Goal: Information Seeking & Learning: Check status

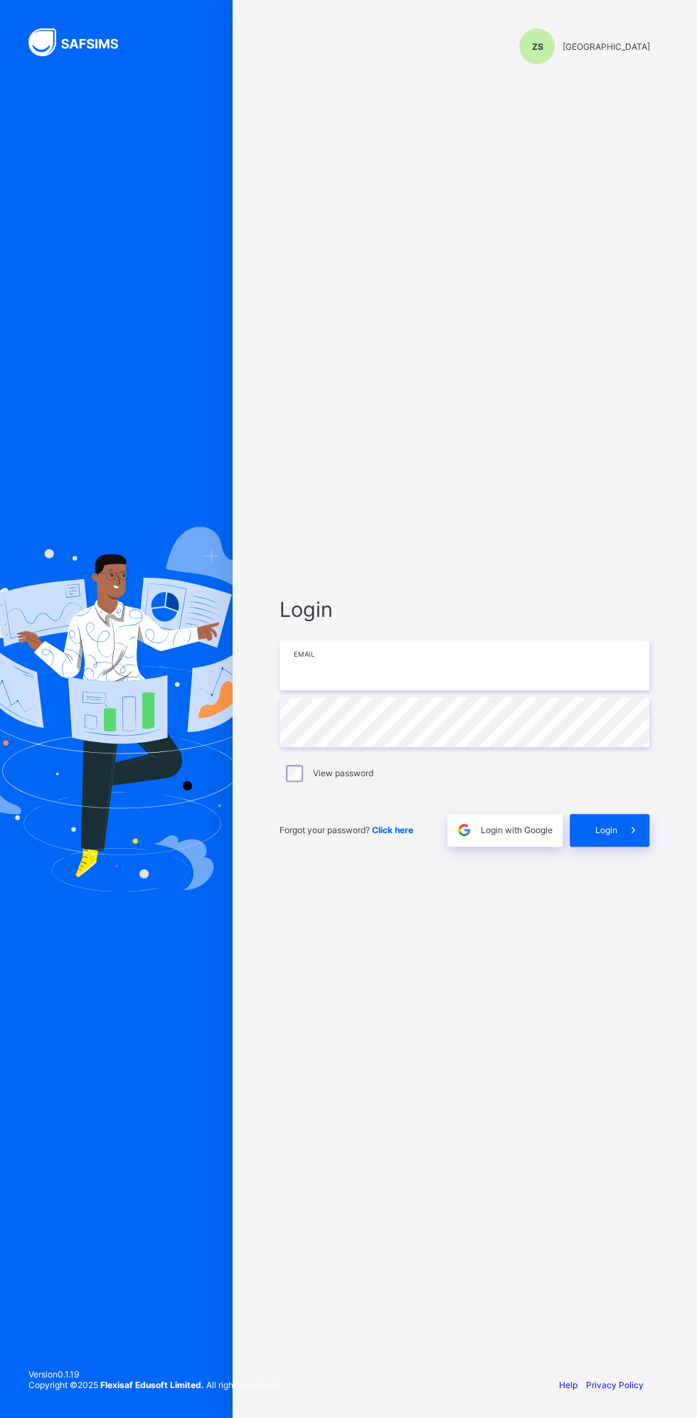
click at [339, 668] on input "email" at bounding box center [465, 665] width 370 height 50
type input "**********"
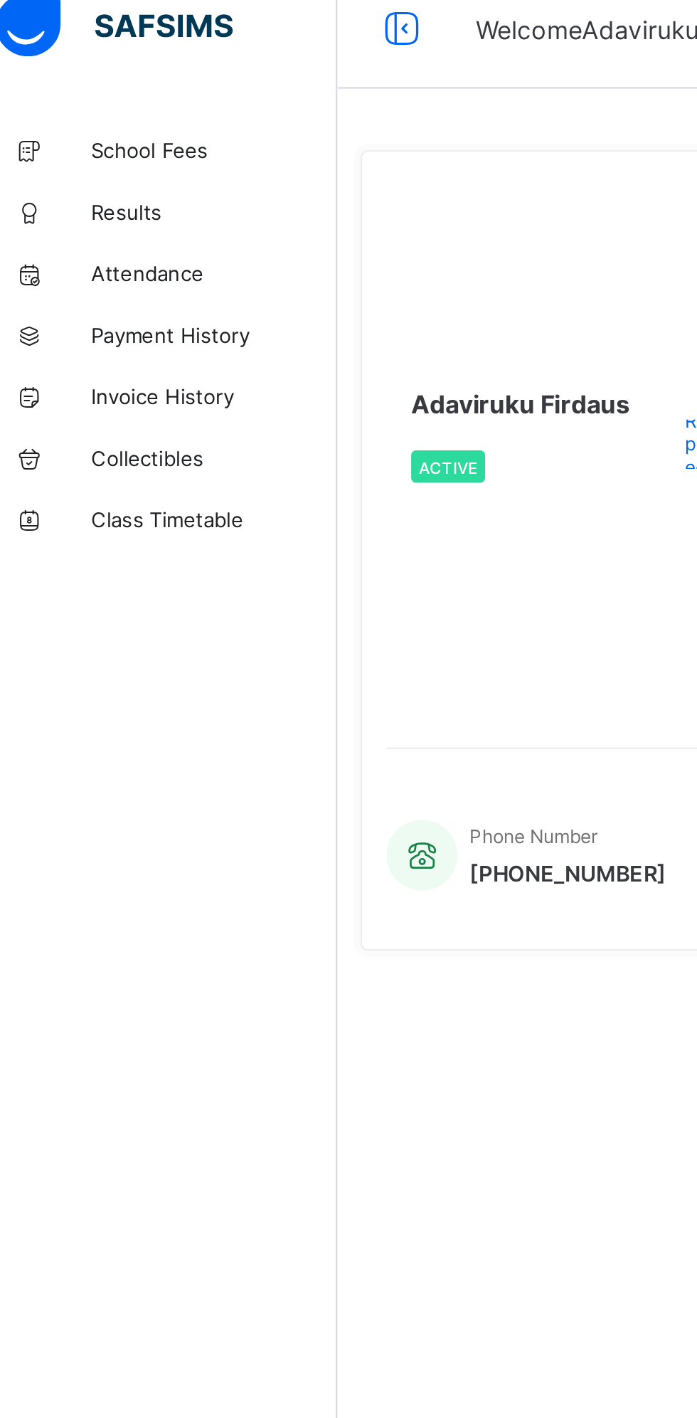
click at [84, 113] on span "Results" at bounding box center [114, 113] width 114 height 11
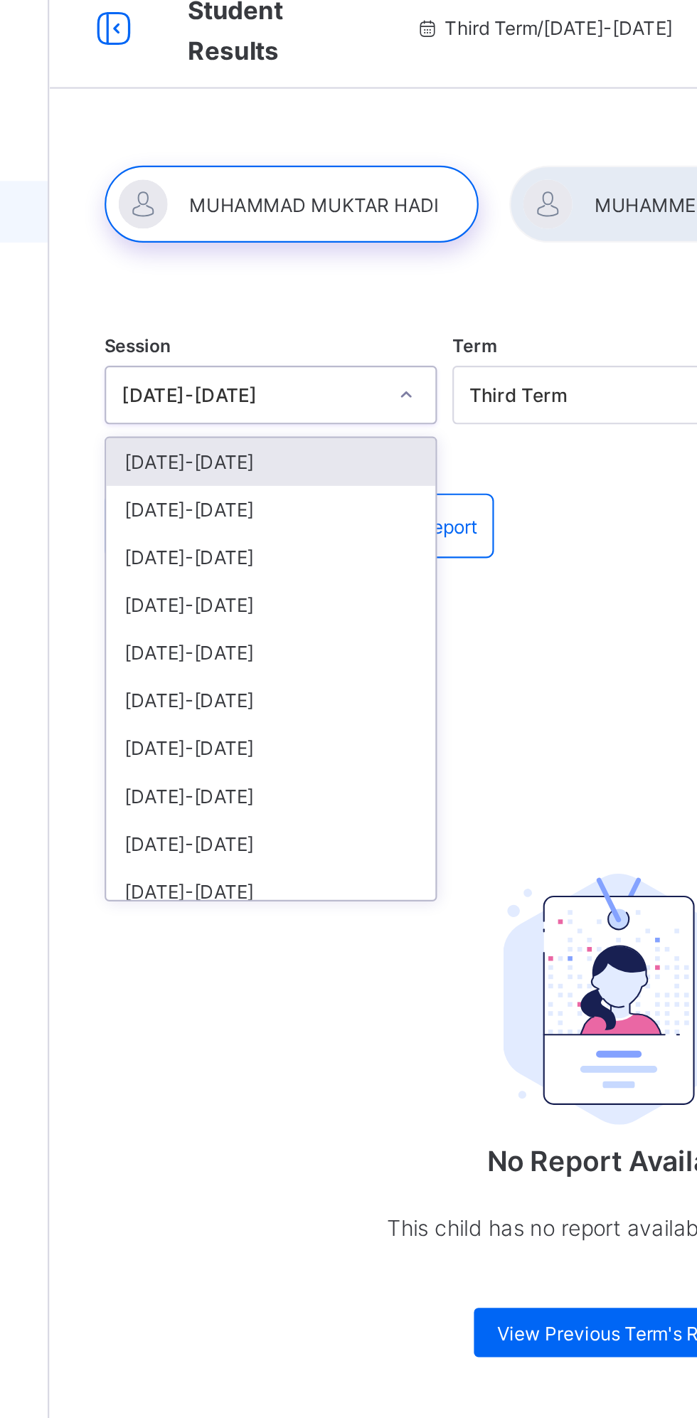
click at [230, 226] on div "[DATE]-[DATE]" at bounding box center [273, 229] width 152 height 22
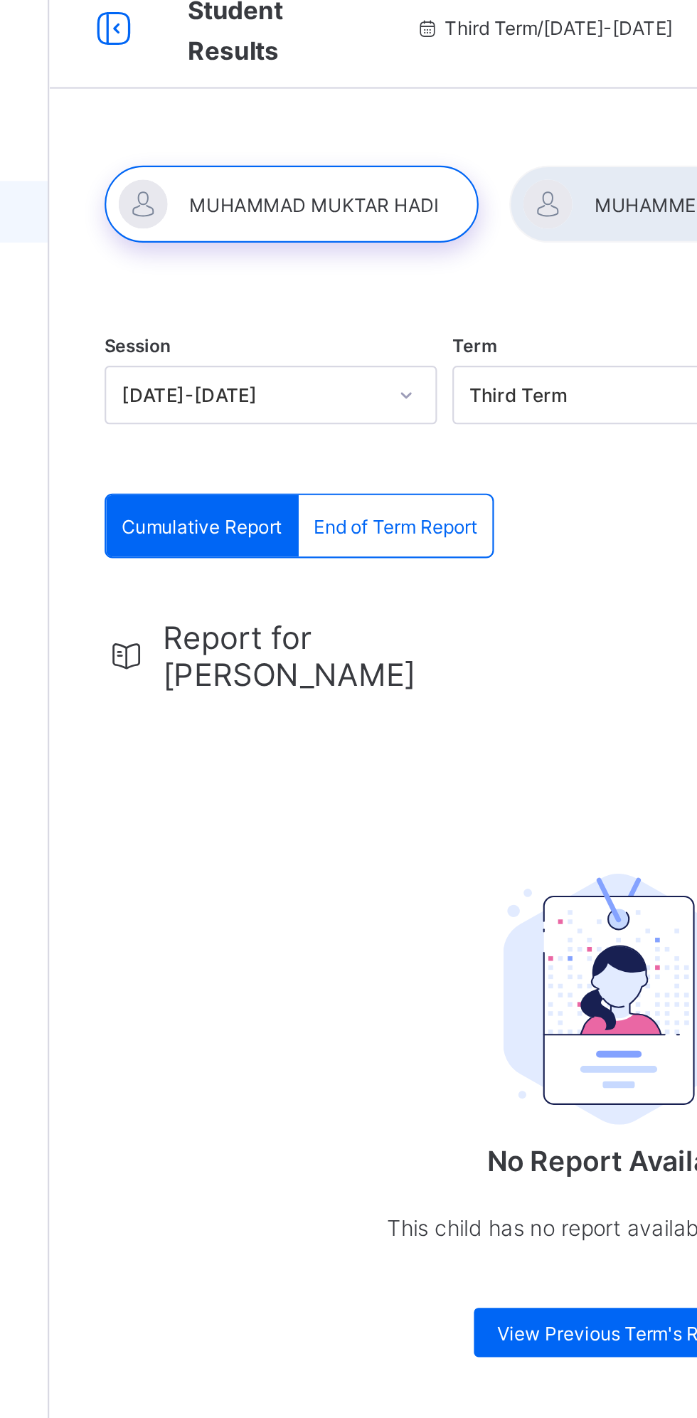
click at [272, 105] on div at bounding box center [282, 110] width 173 height 36
click at [330, 263] on span "End of Term Report" at bounding box center [330, 259] width 75 height 11
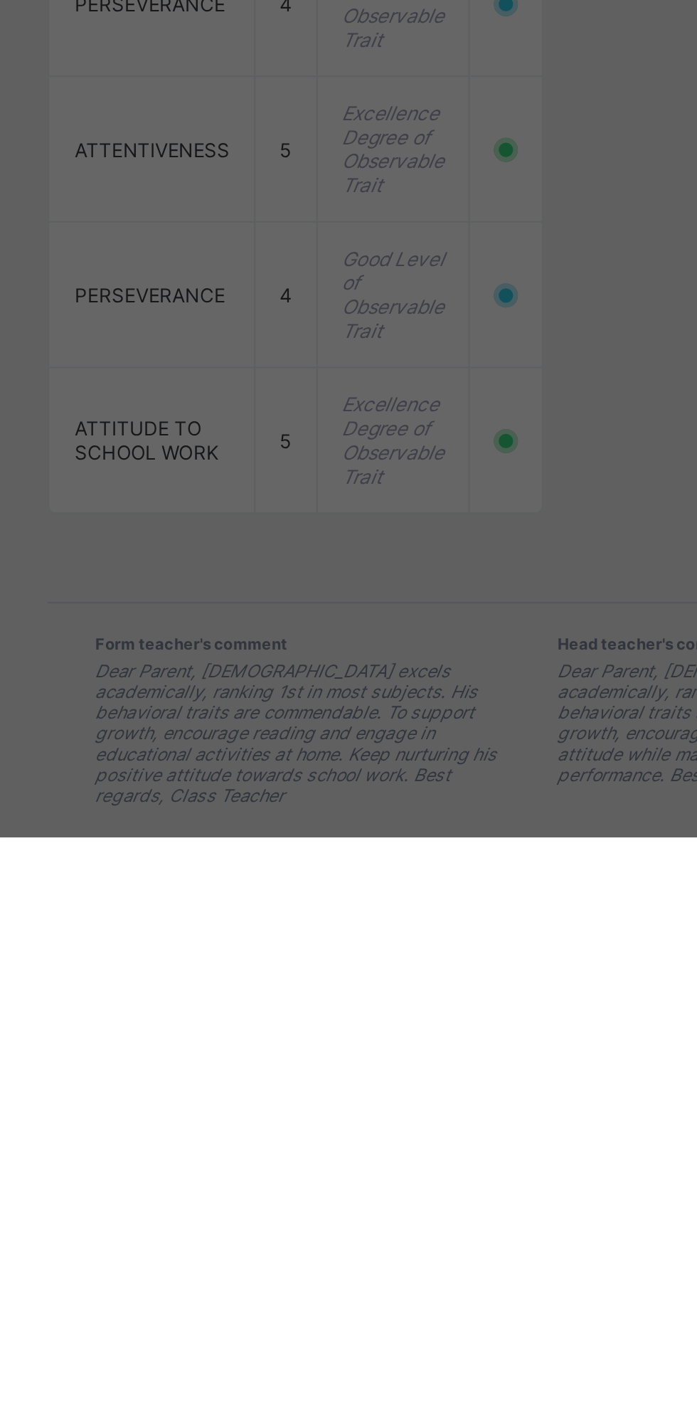
scroll to position [977, 0]
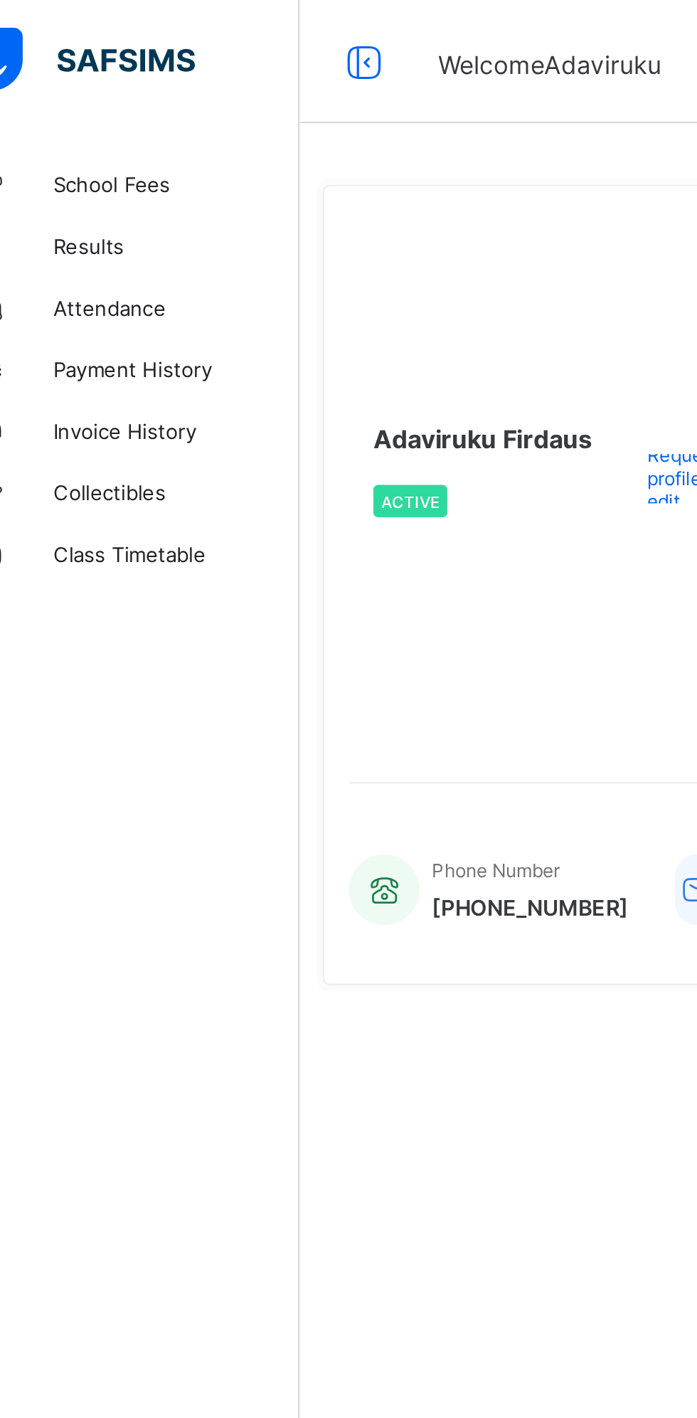
click at [70, 102] on link "Results" at bounding box center [85, 114] width 171 height 28
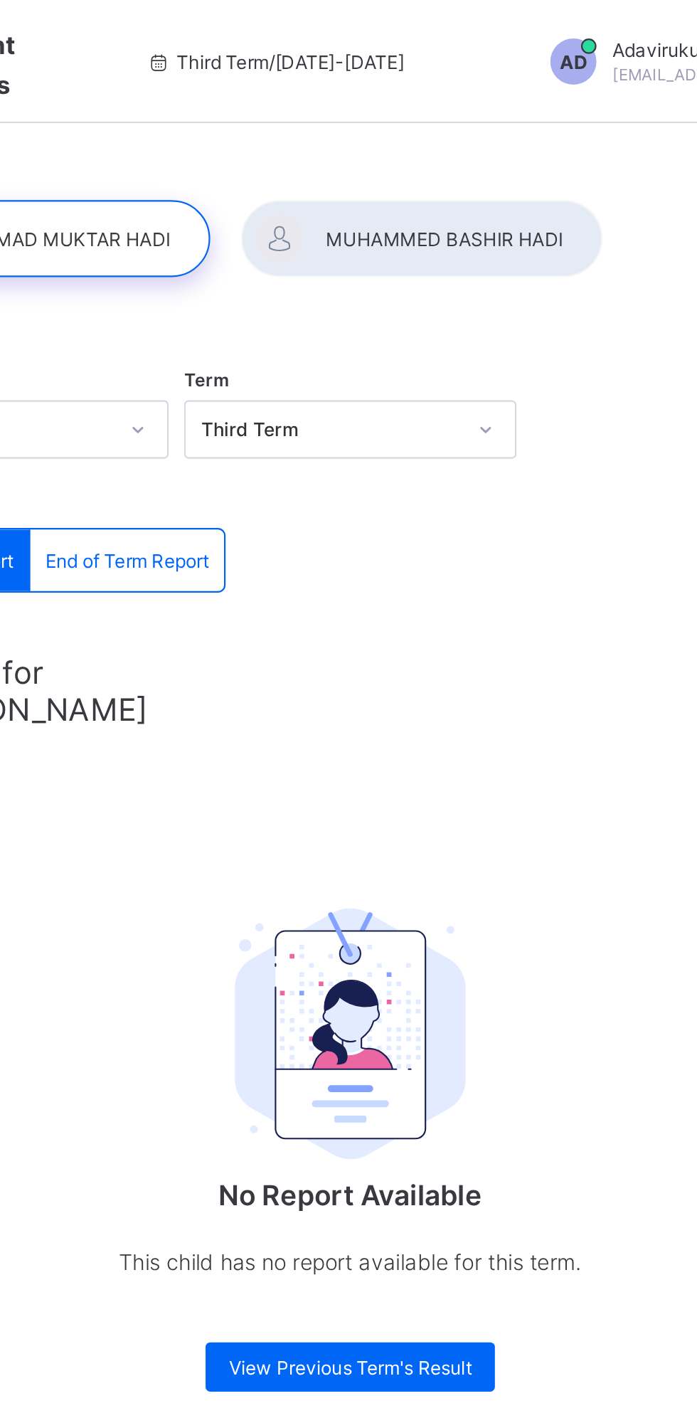
click at [341, 254] on span "End of Term Report" at bounding box center [330, 259] width 75 height 11
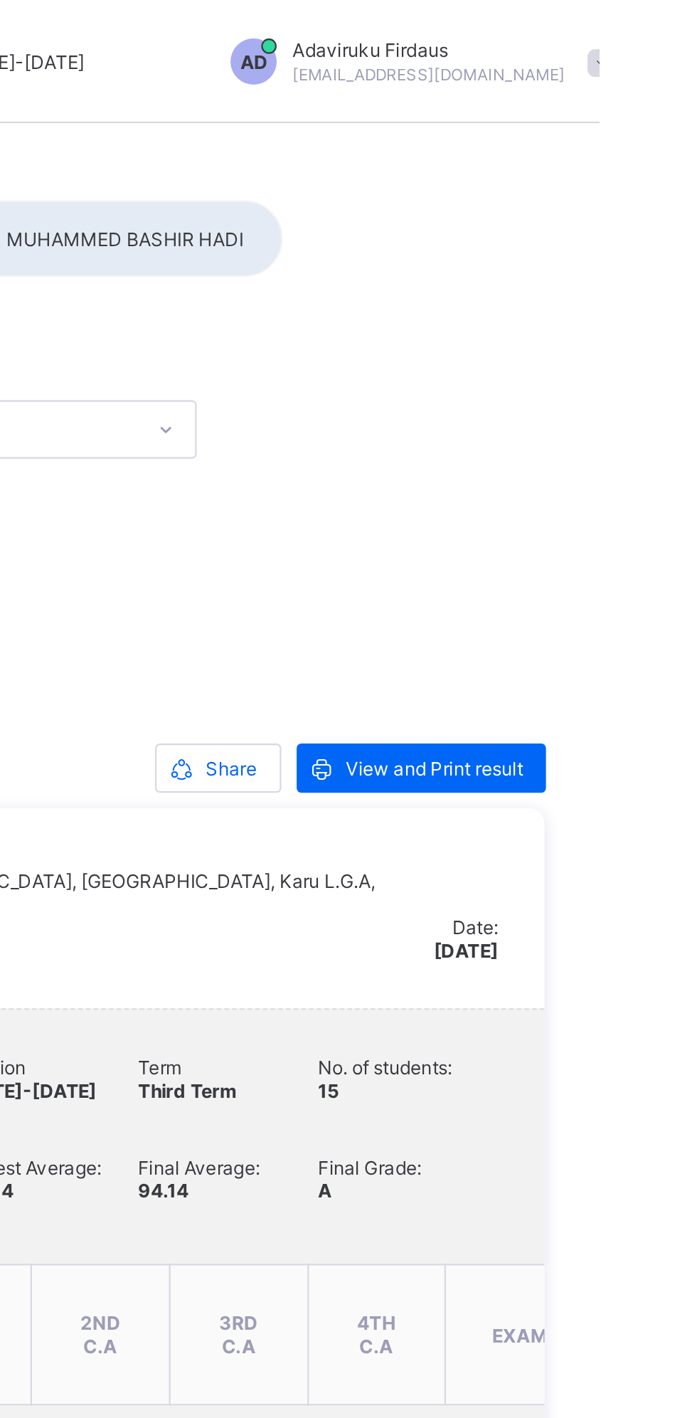
click at [518, 361] on span "Share" at bounding box center [526, 355] width 23 height 11
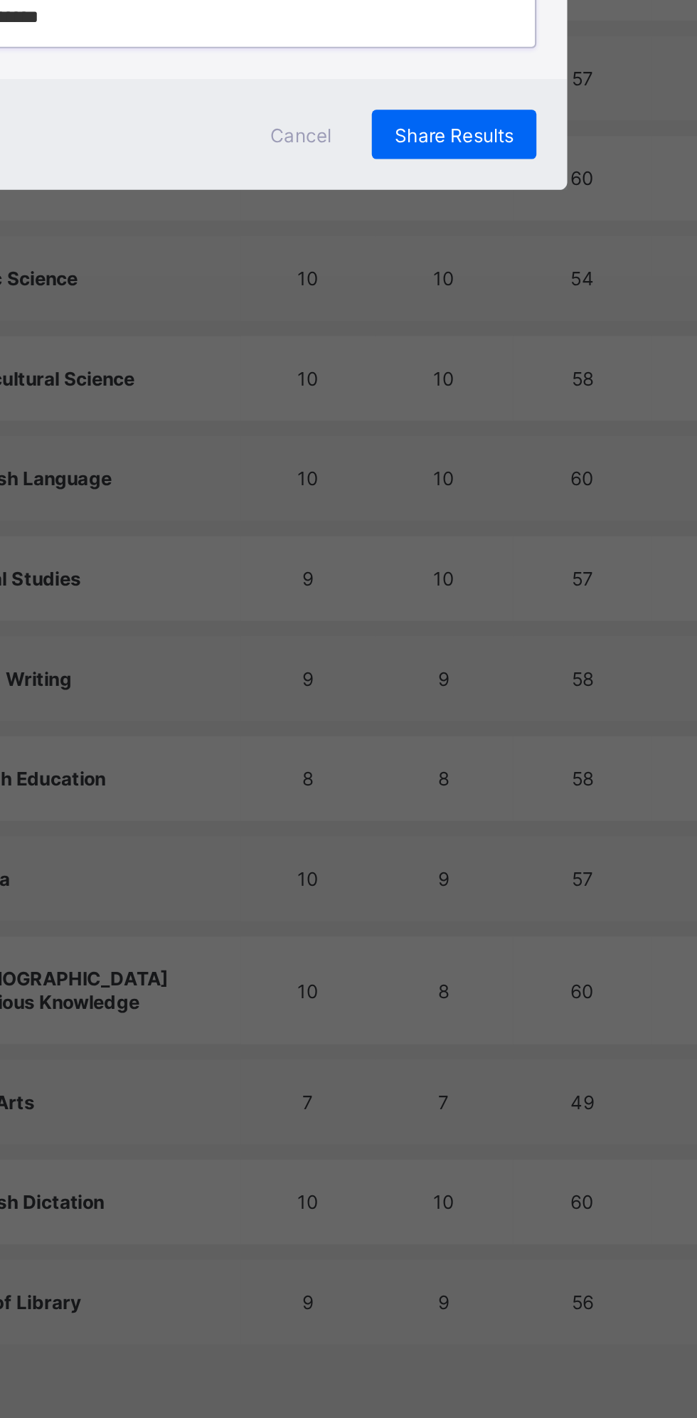
type input "**********"
click at [509, 781] on div "Share Results" at bounding box center [471, 769] width 76 height 23
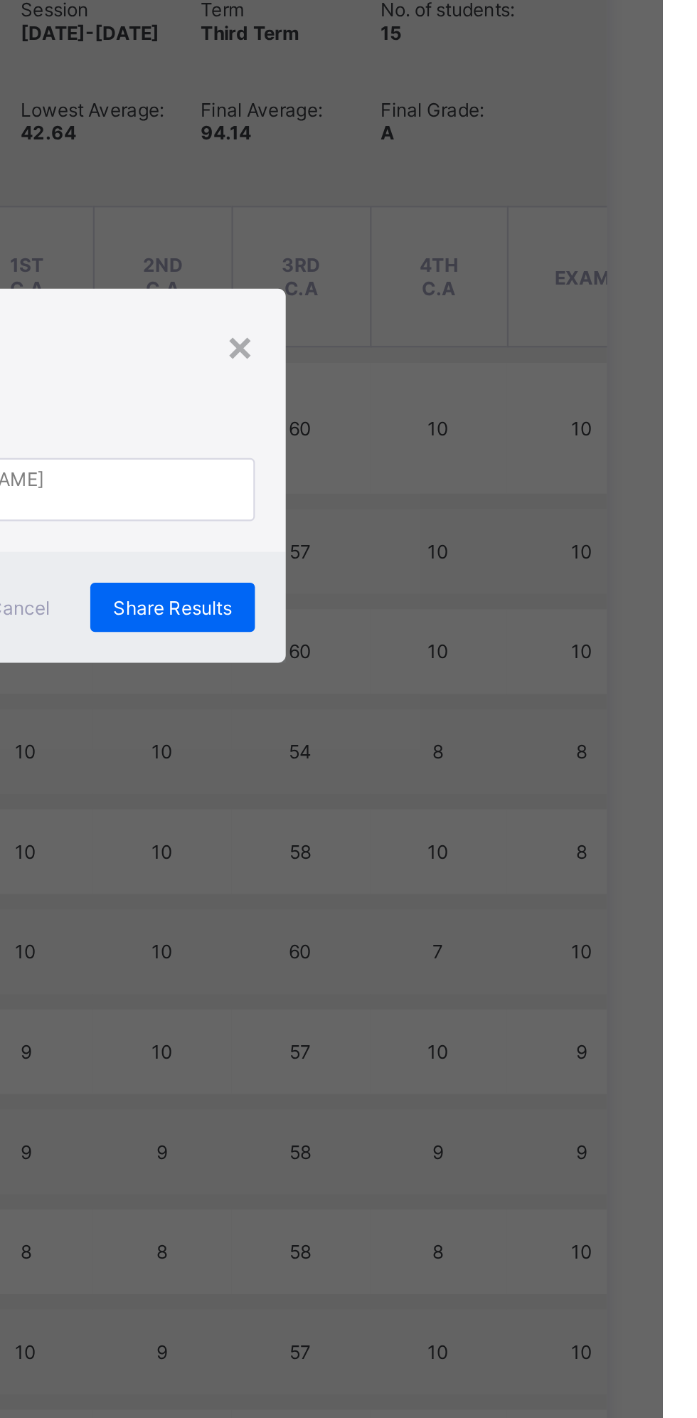
click at [498, 775] on span "Share Results" at bounding box center [470, 770] width 55 height 11
click at [509, 661] on div "×" at bounding box center [502, 649] width 14 height 24
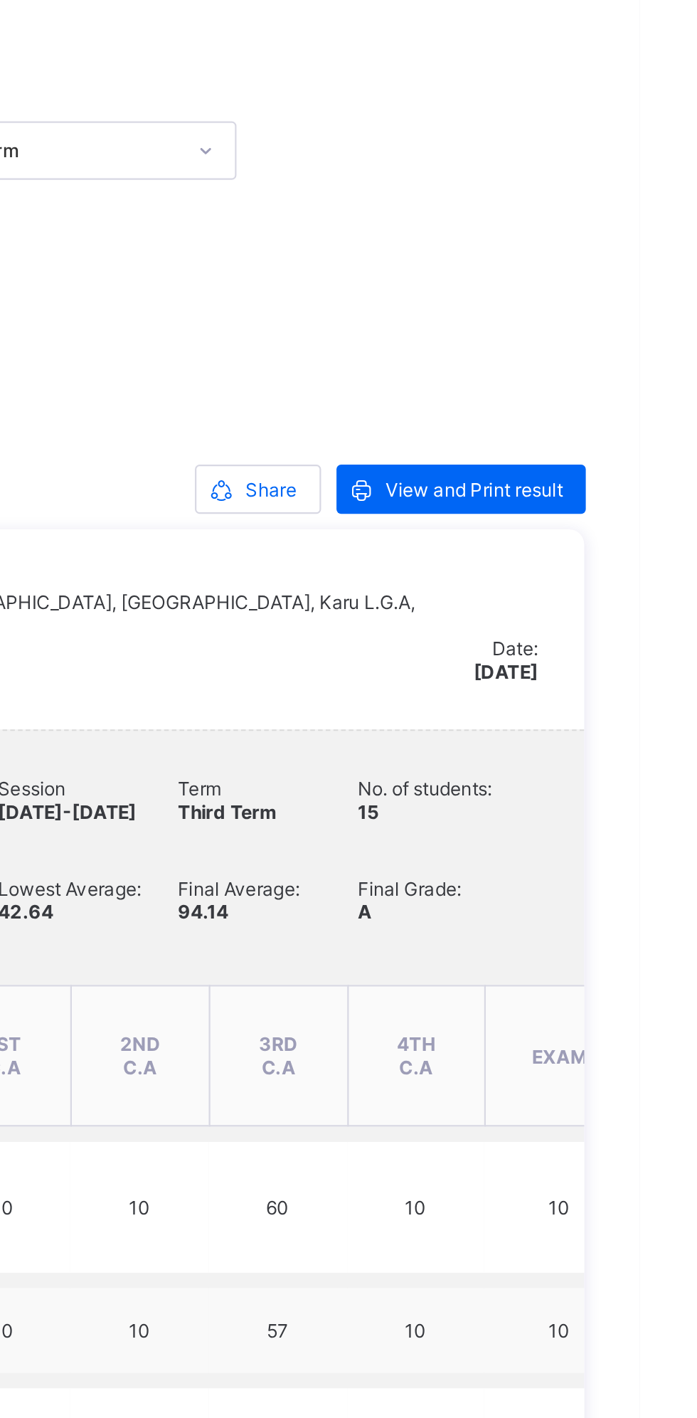
scroll to position [128, 0]
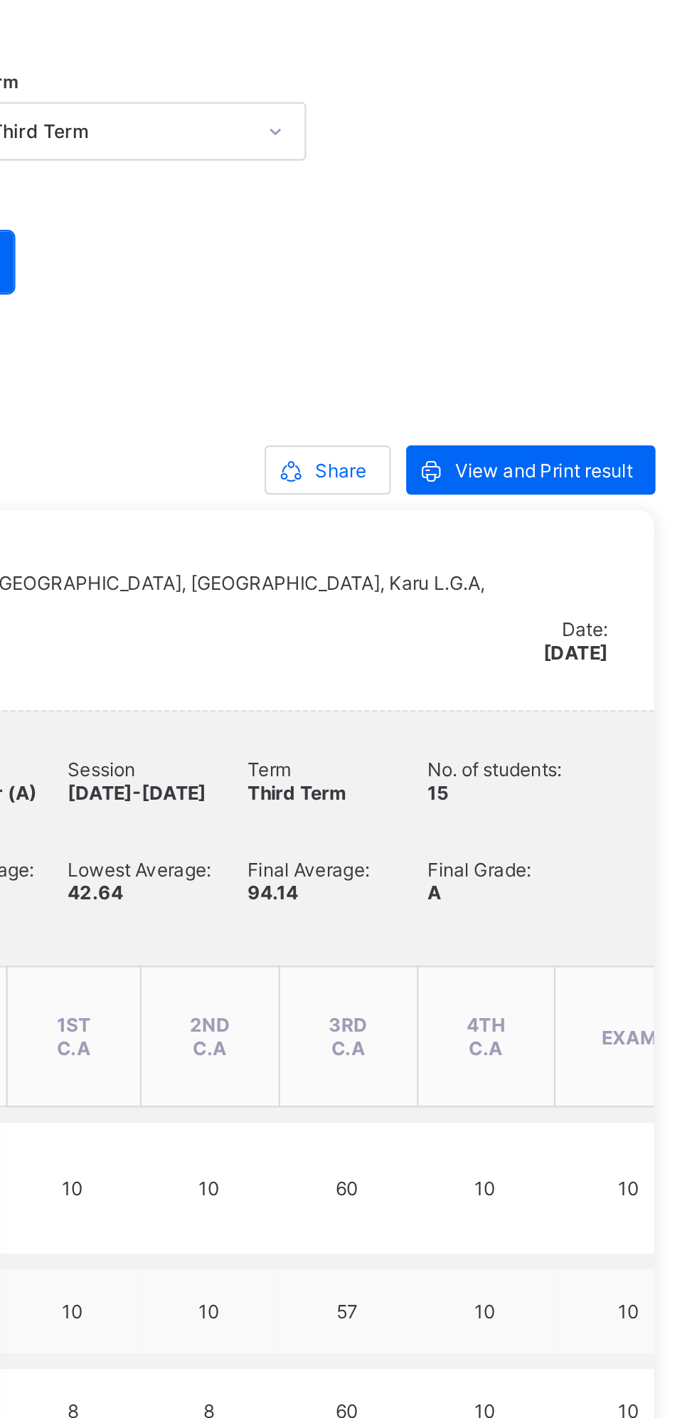
click at [517, 235] on div "Share" at bounding box center [521, 227] width 58 height 23
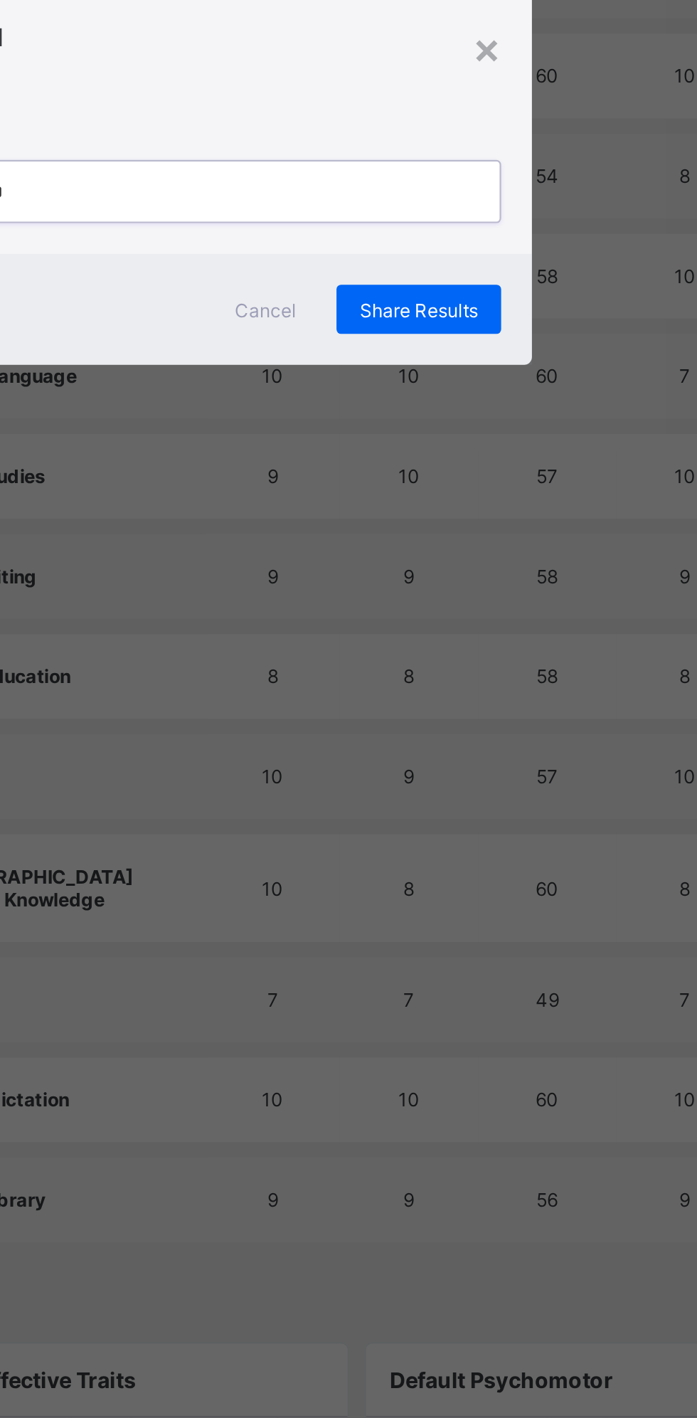
type input "**********"
click at [498, 775] on span "Share Results" at bounding box center [470, 770] width 55 height 11
click at [509, 661] on div "×" at bounding box center [502, 649] width 14 height 24
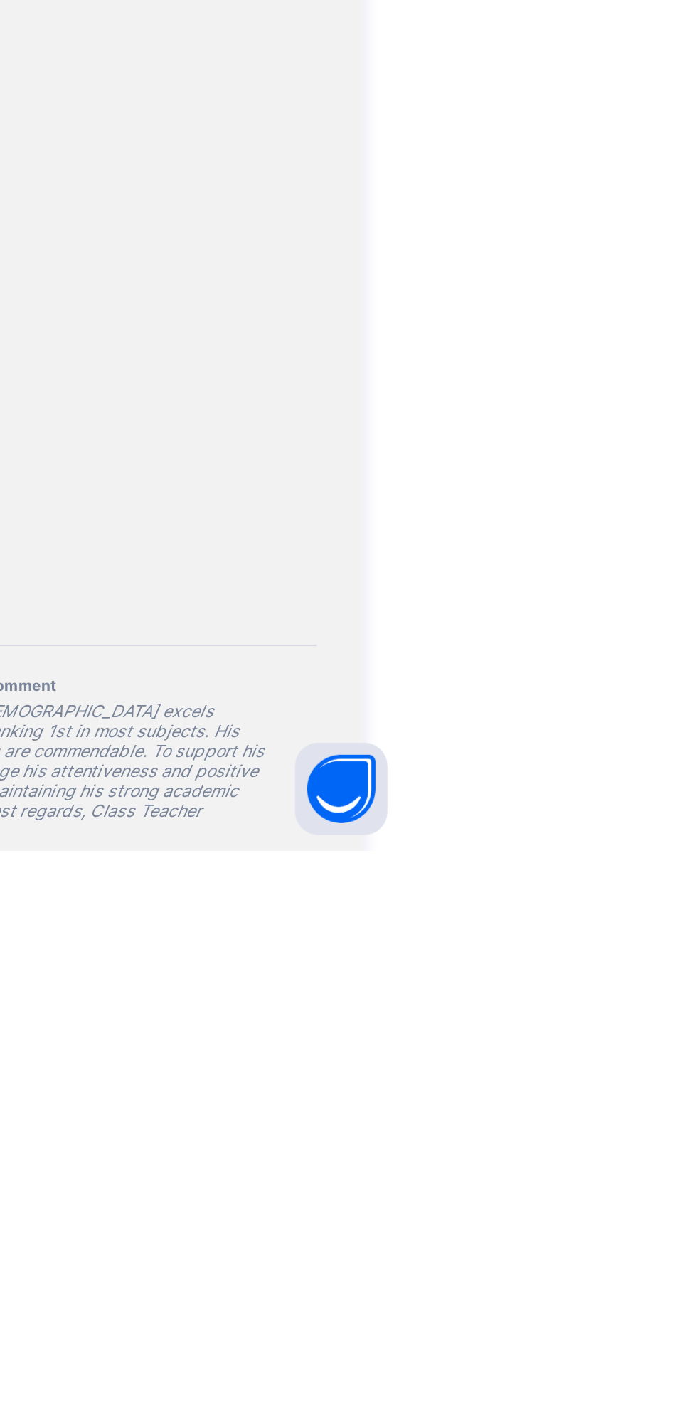
scroll to position [1016, 0]
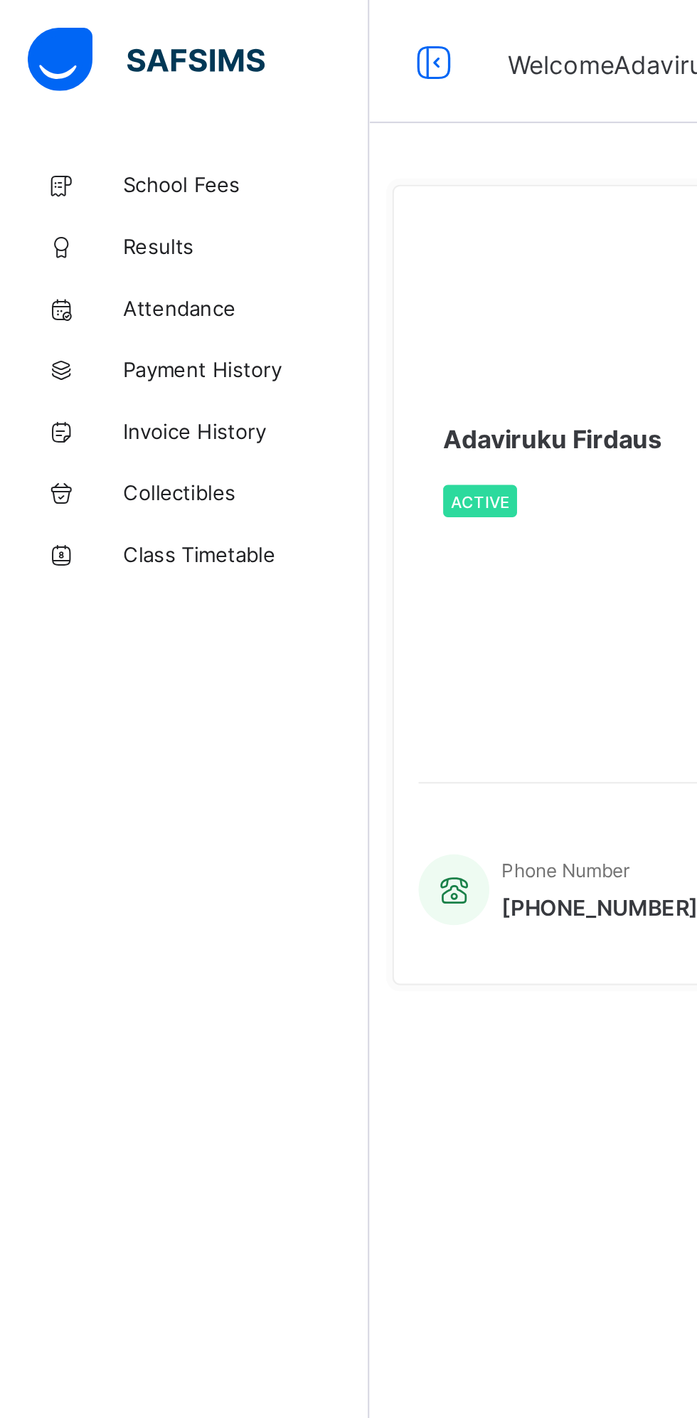
click at [58, 72] on link "School Fees" at bounding box center [85, 85] width 171 height 28
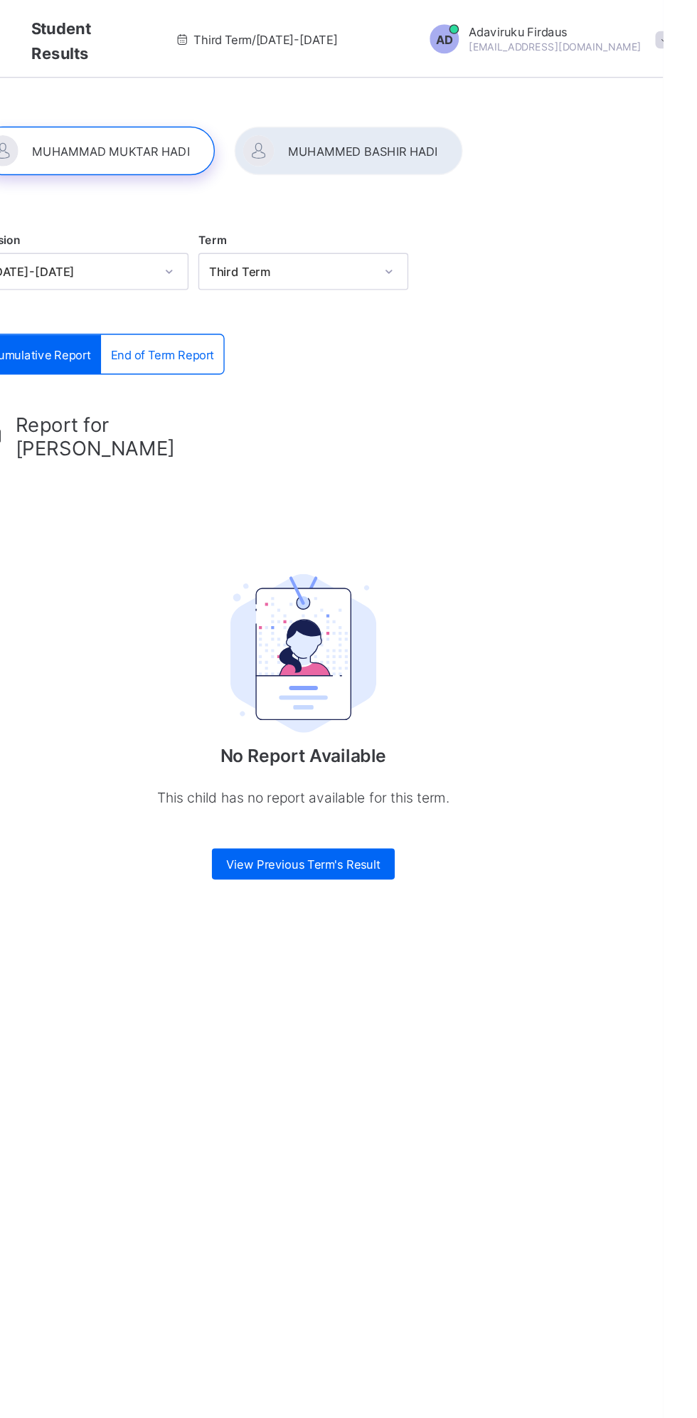
click at [470, 110] on div at bounding box center [466, 110] width 167 height 36
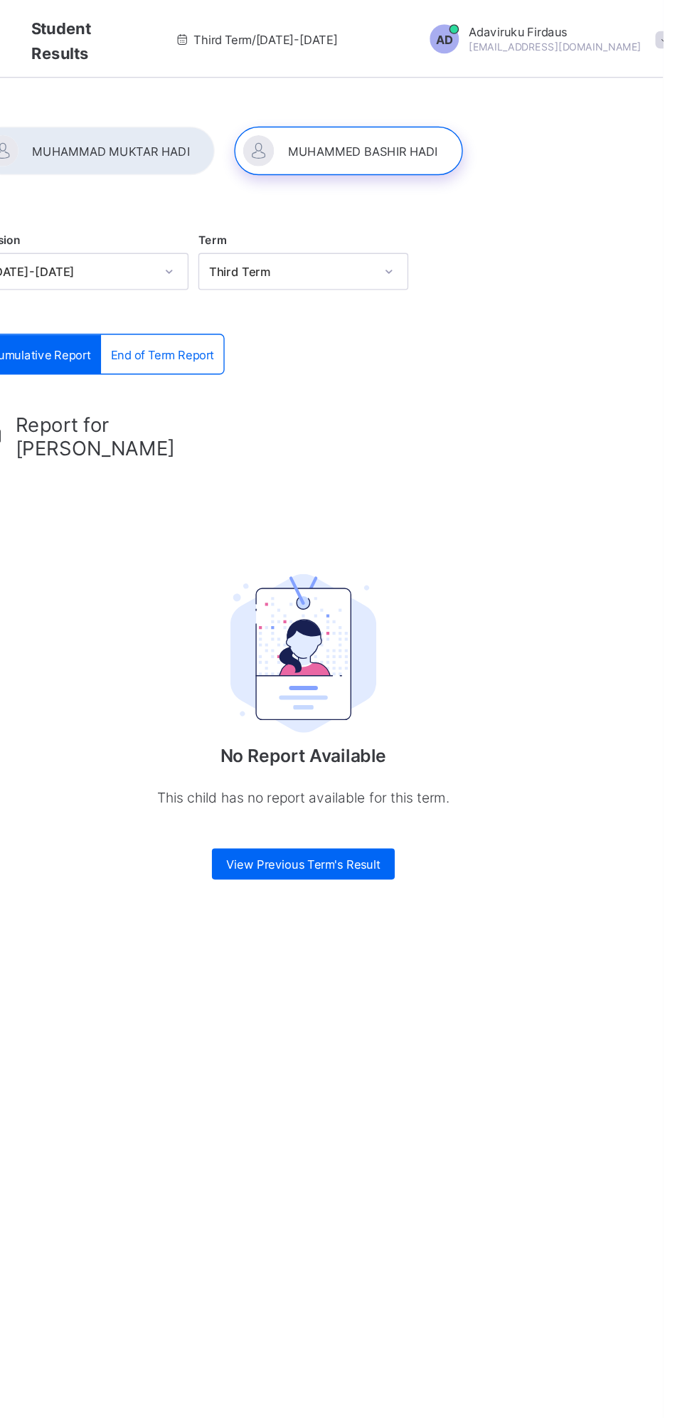
click at [344, 257] on span "End of Term Report" at bounding box center [330, 259] width 75 height 11
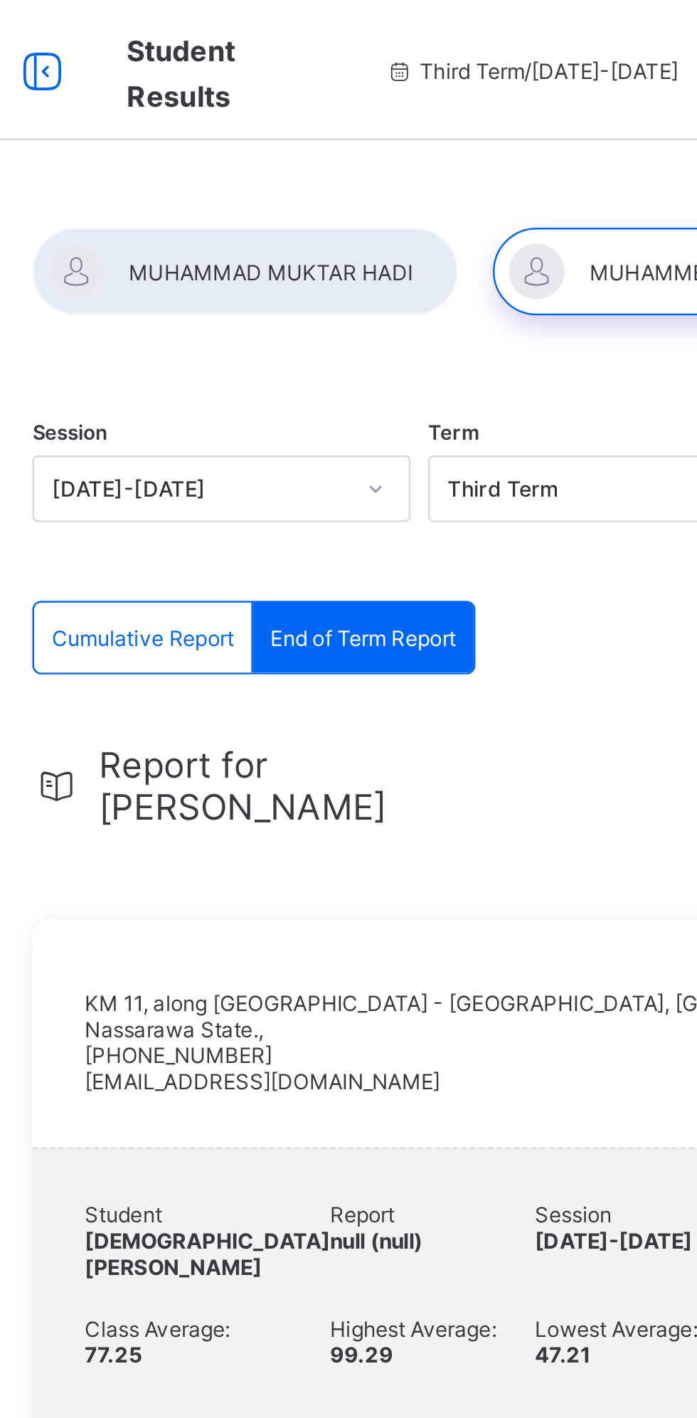
click at [236, 255] on span "Cumulative Report" at bounding box center [241, 259] width 74 height 11
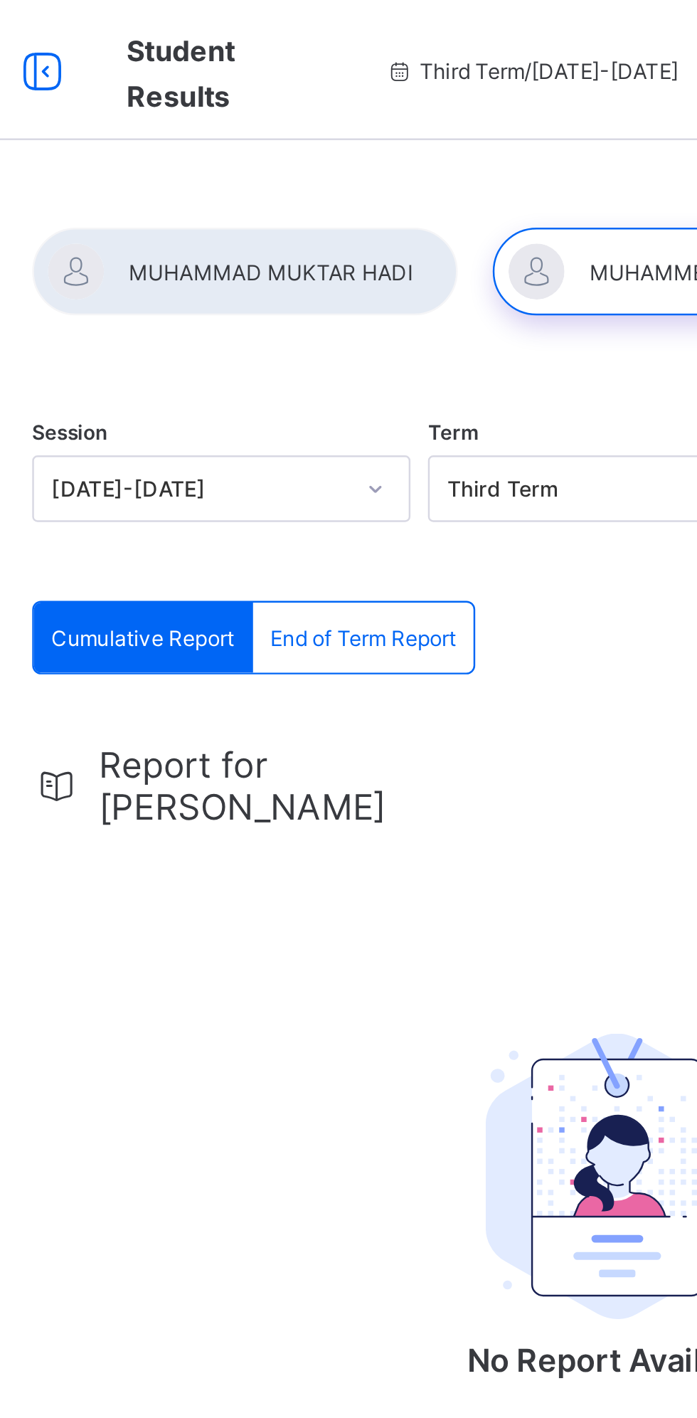
click at [318, 255] on span "End of Term Report" at bounding box center [330, 259] width 75 height 11
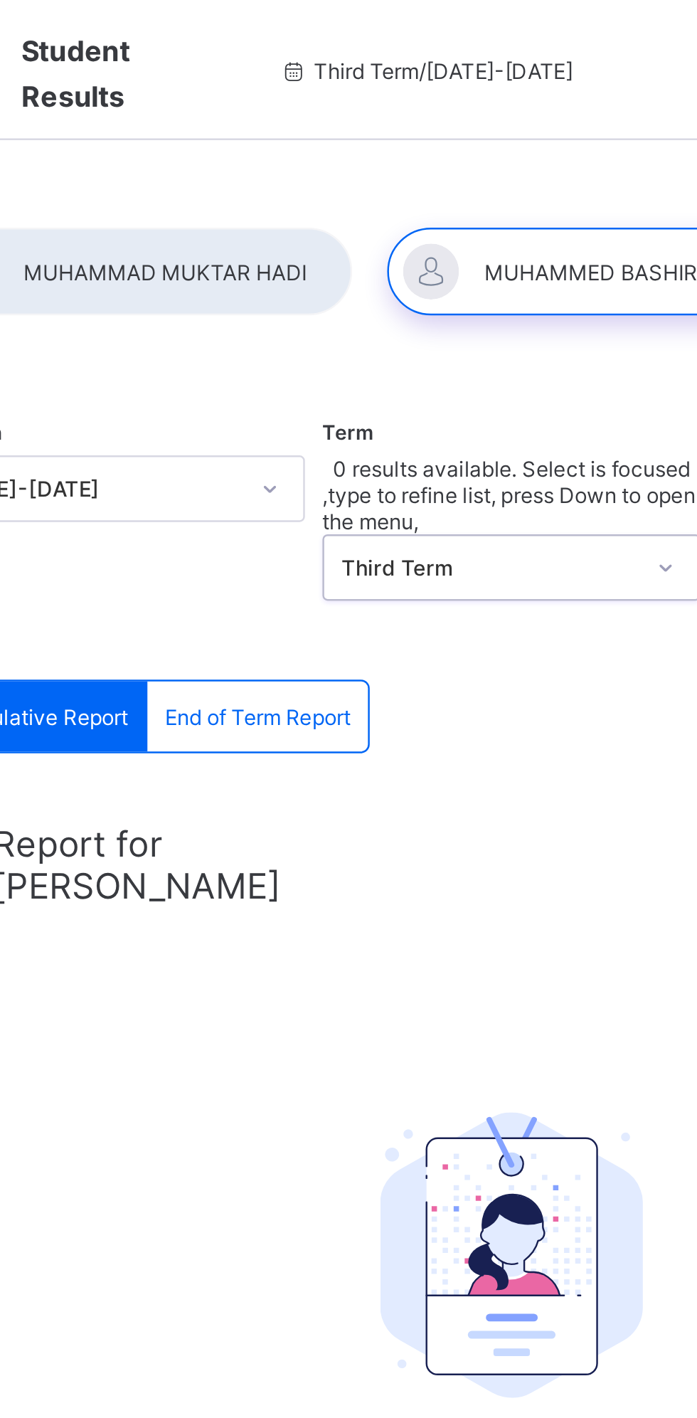
click at [412, 227] on div "Term 0 results available. Select is focused ,type to refine list, press Down to…" at bounding box center [434, 216] width 154 height 91
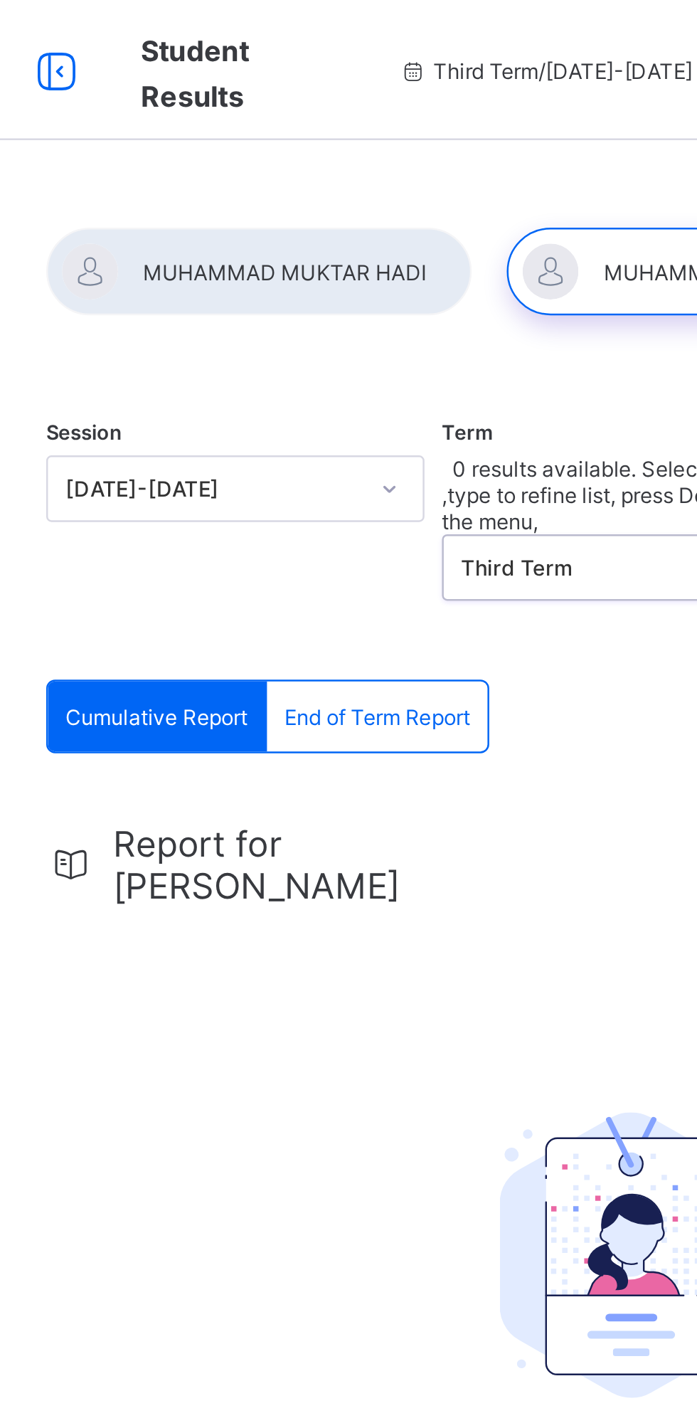
click at [324, 286] on span "End of Term Report" at bounding box center [330, 291] width 75 height 11
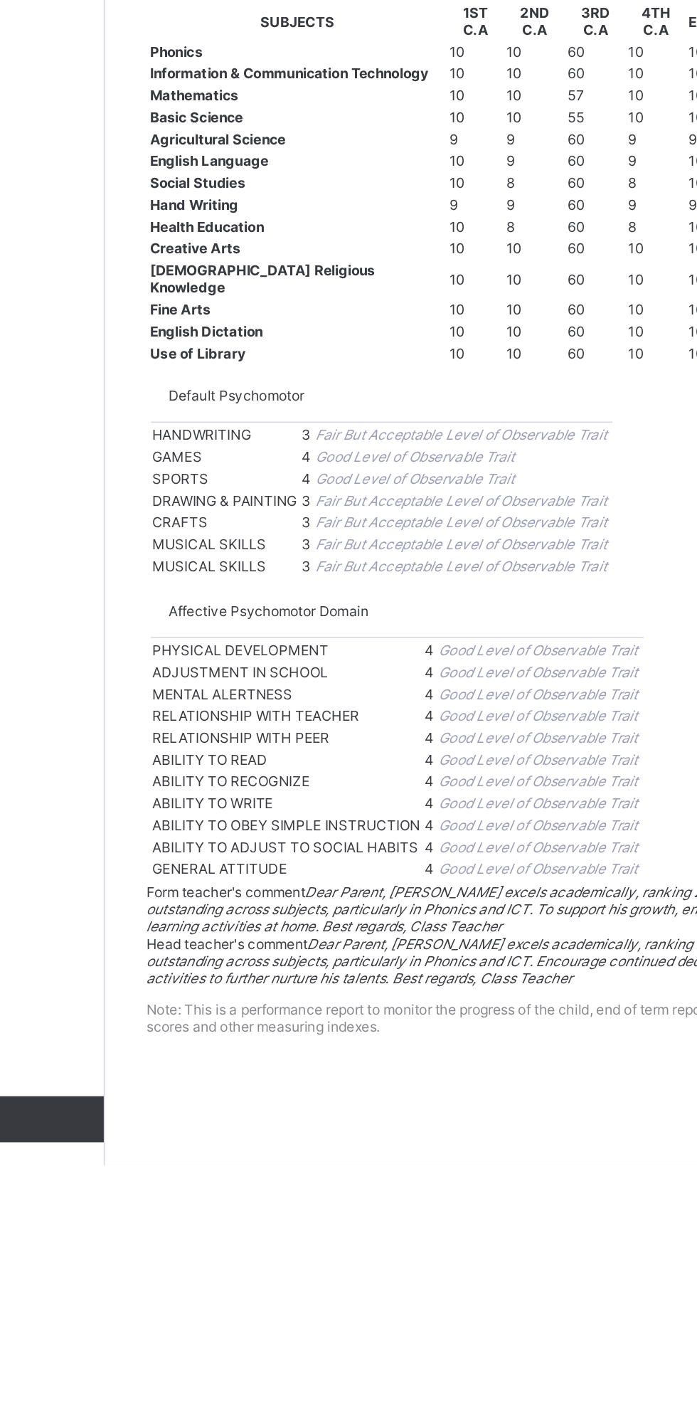
scroll to position [891, 0]
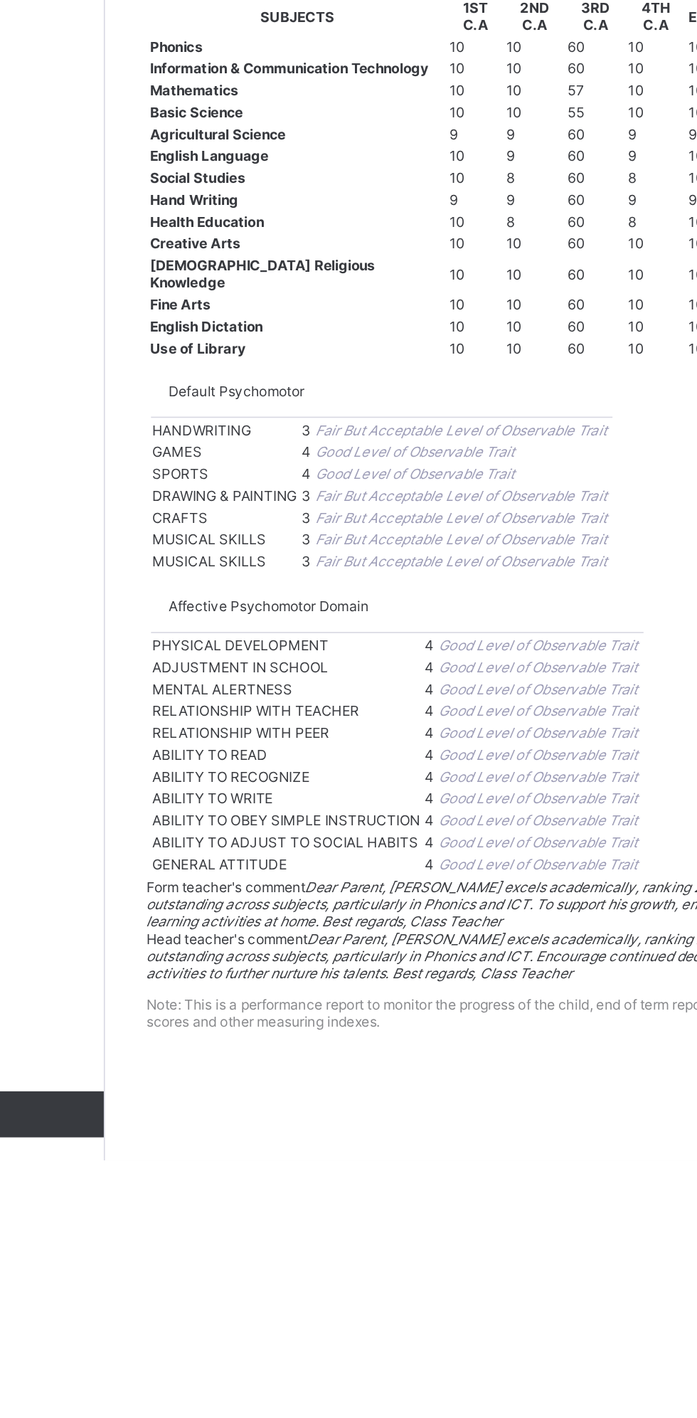
click at [121, 979] on div "School Fees Results Attendance Payment History Invoice History Collectibles Cla…" at bounding box center [85, 737] width 171 height 1361
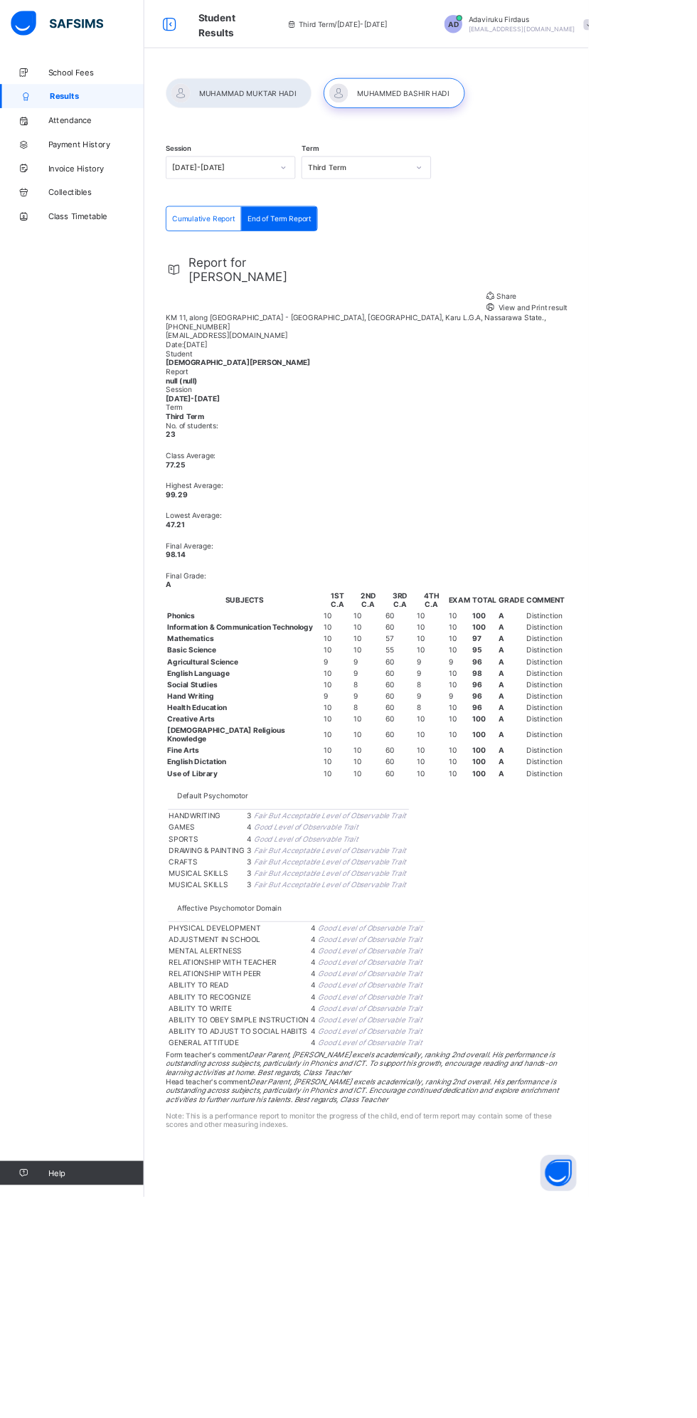
scroll to position [0, 0]
